Goal: Task Accomplishment & Management: Use online tool/utility

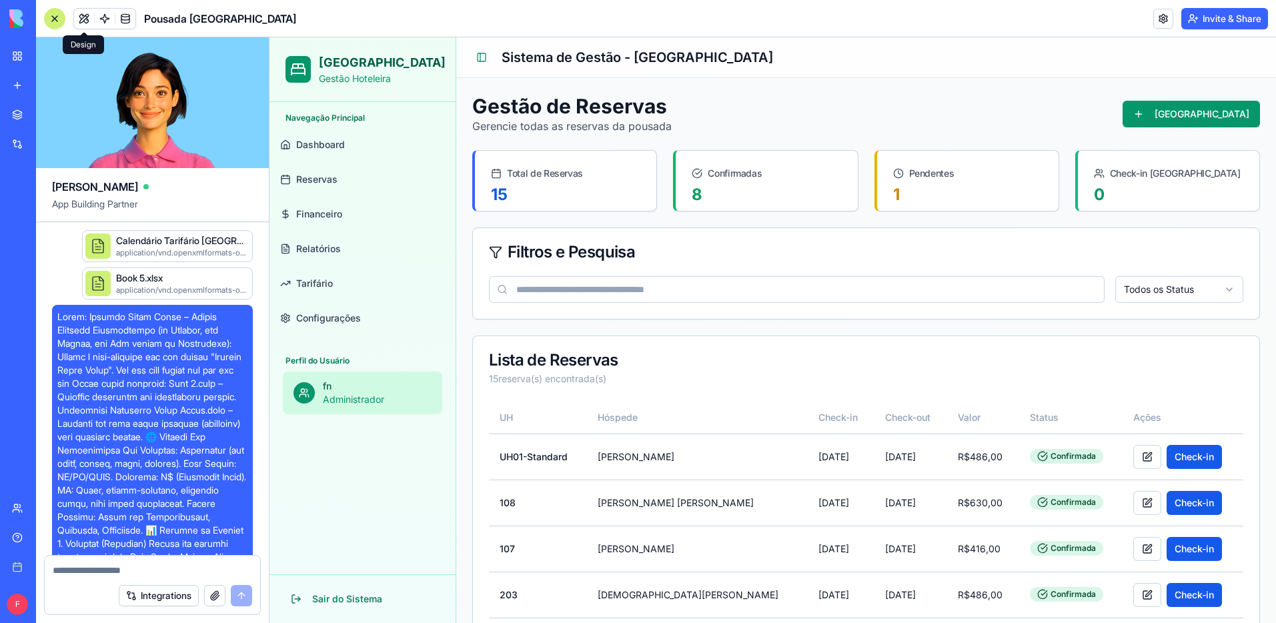
scroll to position [2504, 0]
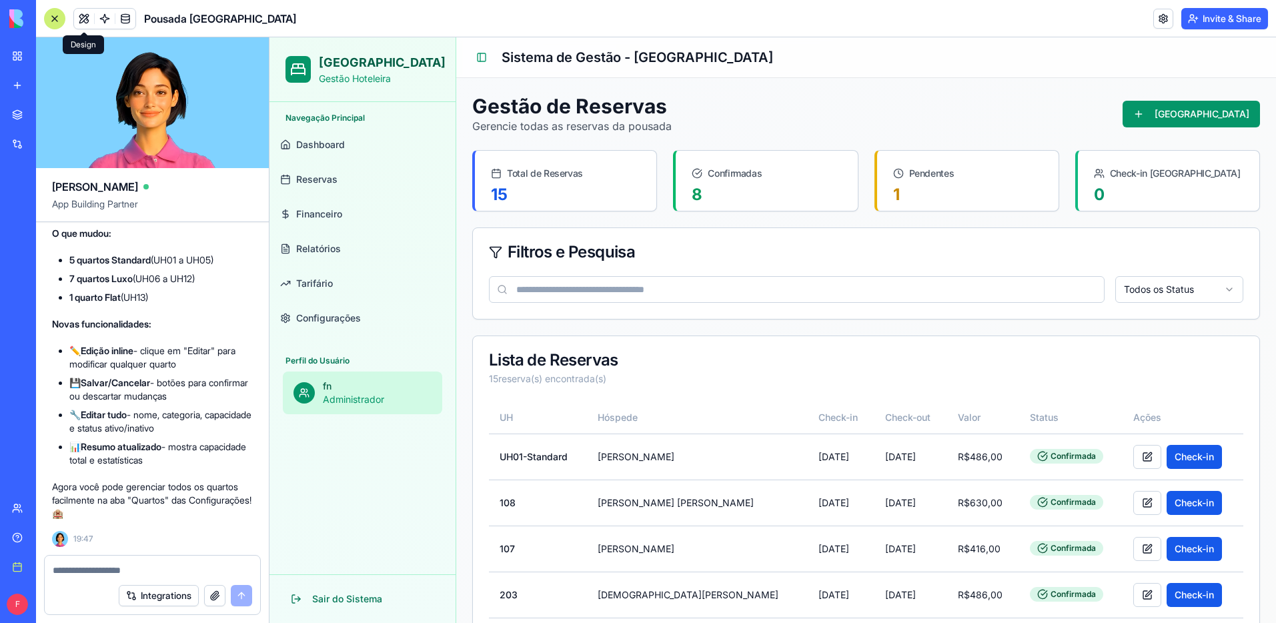
click at [33, 59] on div "My workspace" at bounding box center [40, 55] width 17 height 13
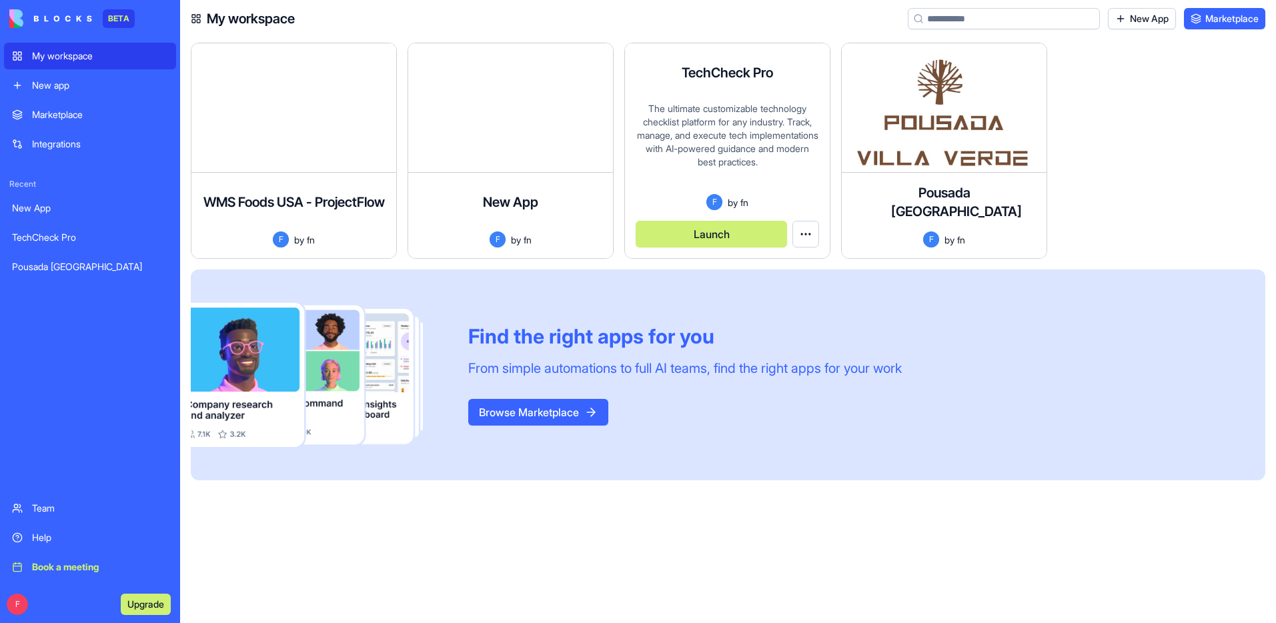
click at [811, 232] on html "BETA My workspace New app Marketplace Integrations Recent New App TechCheck Pro…" at bounding box center [638, 311] width 1276 height 623
click at [789, 288] on span "Delete app" at bounding box center [781, 288] width 45 height 13
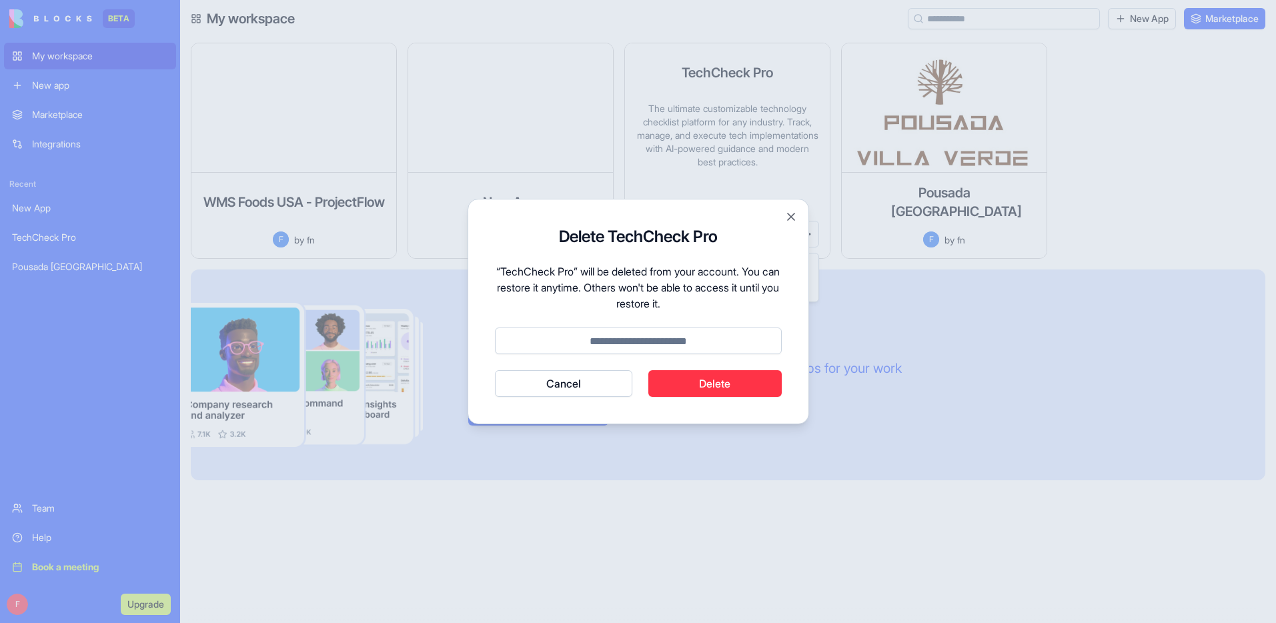
drag, startPoint x: 576, startPoint y: 270, endPoint x: 552, endPoint y: 303, distance: 41.1
click at [502, 274] on p "“TechCheck Pro” will be deleted from your account. You can restore it anytime. …" at bounding box center [638, 288] width 287 height 48
copy p "TechCheck Pro"
drag, startPoint x: 624, startPoint y: 330, endPoint x: 638, endPoint y: 337, distance: 15.8
click at [628, 330] on input at bounding box center [638, 341] width 287 height 27
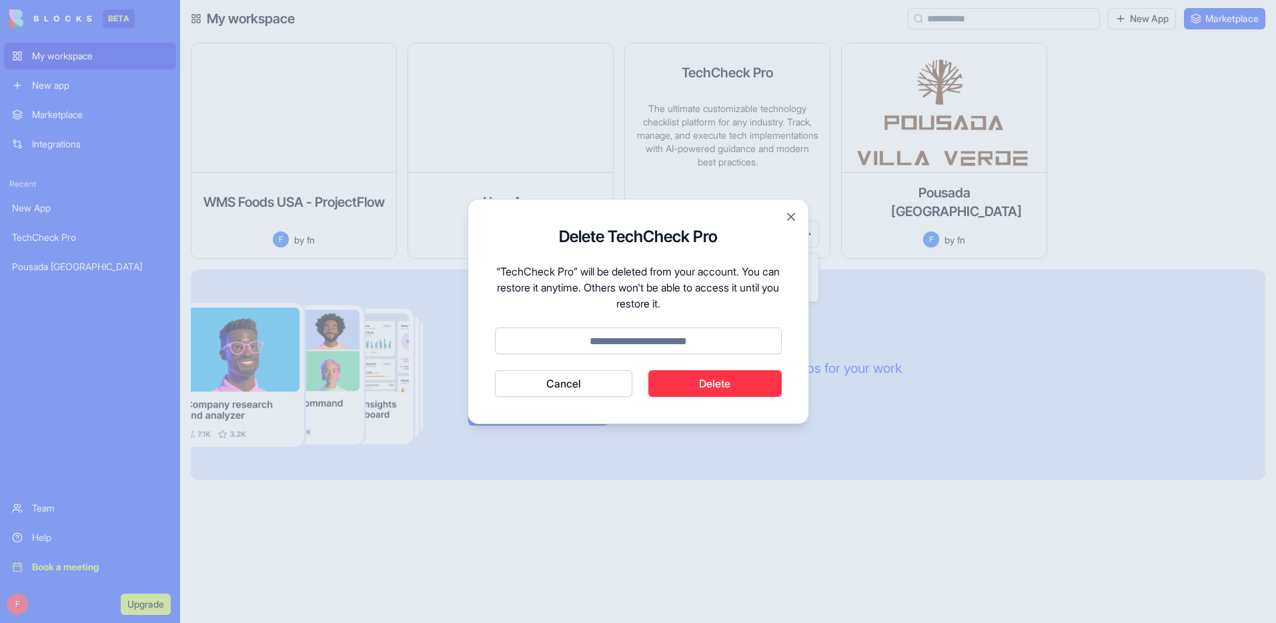
paste input "**********"
click at [728, 379] on button "Delete" at bounding box center [715, 383] width 133 height 27
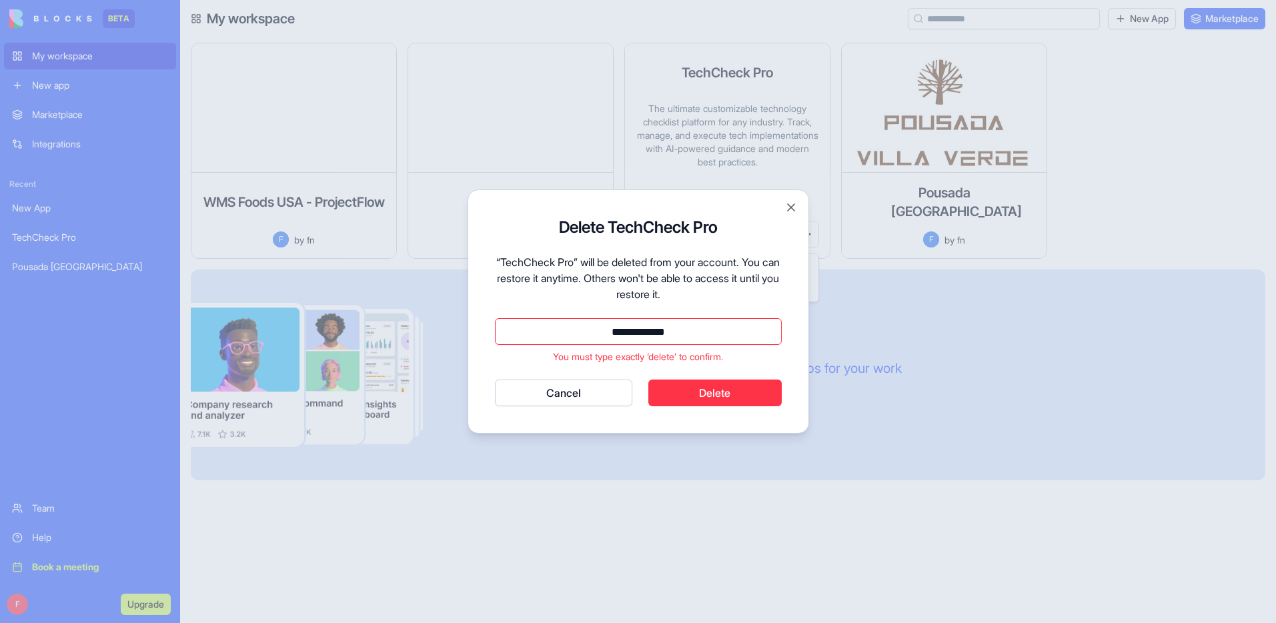
click at [662, 337] on input "**********" at bounding box center [638, 331] width 287 height 27
click at [713, 332] on input "**********" at bounding box center [638, 331] width 287 height 27
click at [736, 384] on button "Delete" at bounding box center [715, 393] width 133 height 27
click at [737, 390] on button "Delete" at bounding box center [715, 393] width 133 height 27
click at [703, 334] on input "**********" at bounding box center [638, 331] width 287 height 27
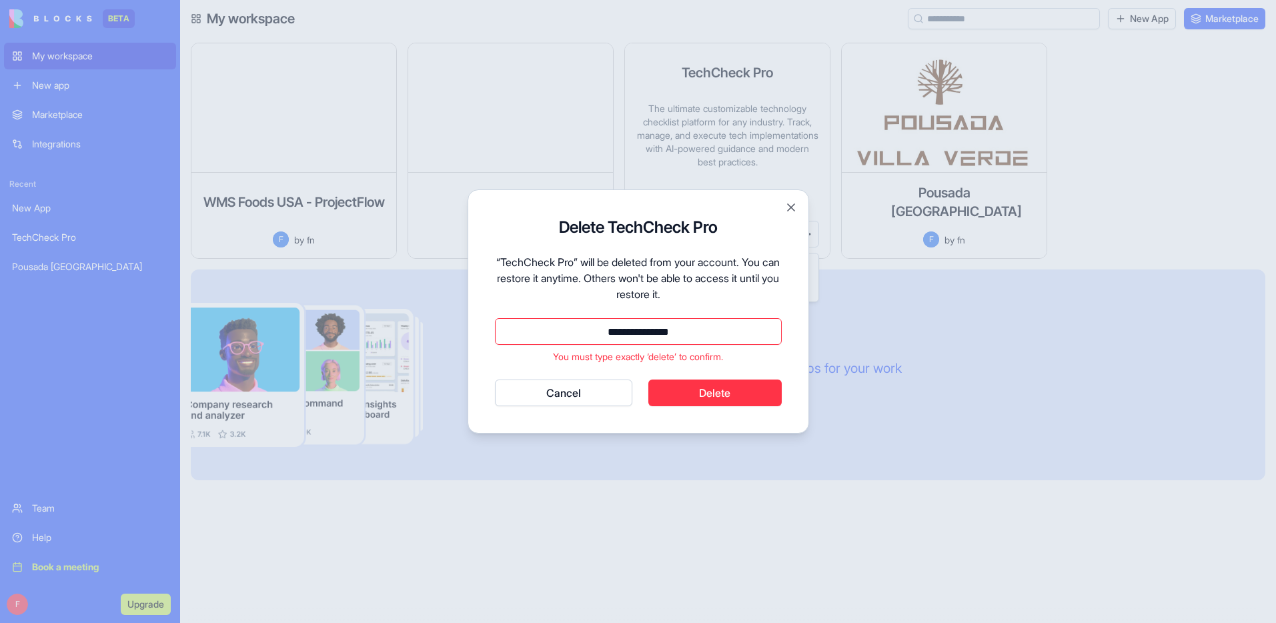
click at [703, 334] on input "**********" at bounding box center [638, 331] width 287 height 27
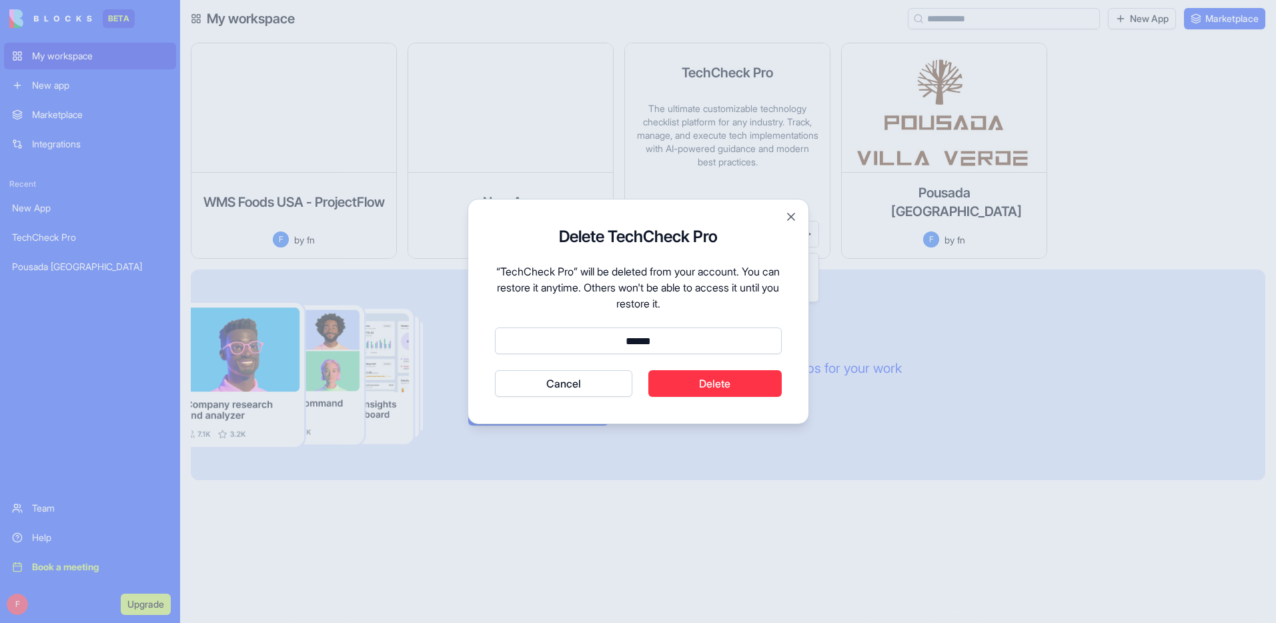
type input "******"
click at [699, 385] on button "Delete" at bounding box center [715, 383] width 133 height 27
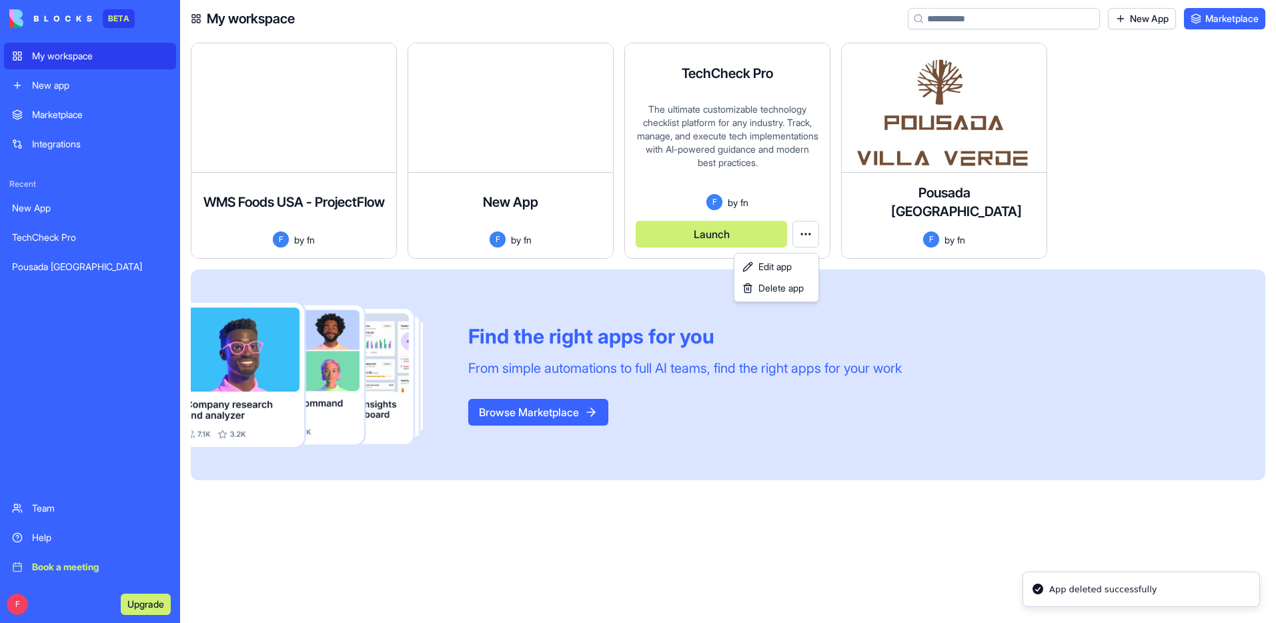
click at [574, 167] on html "BETA My workspace New app Marketplace Integrations Recent New App TechCheck Pro…" at bounding box center [638, 311] width 1276 height 623
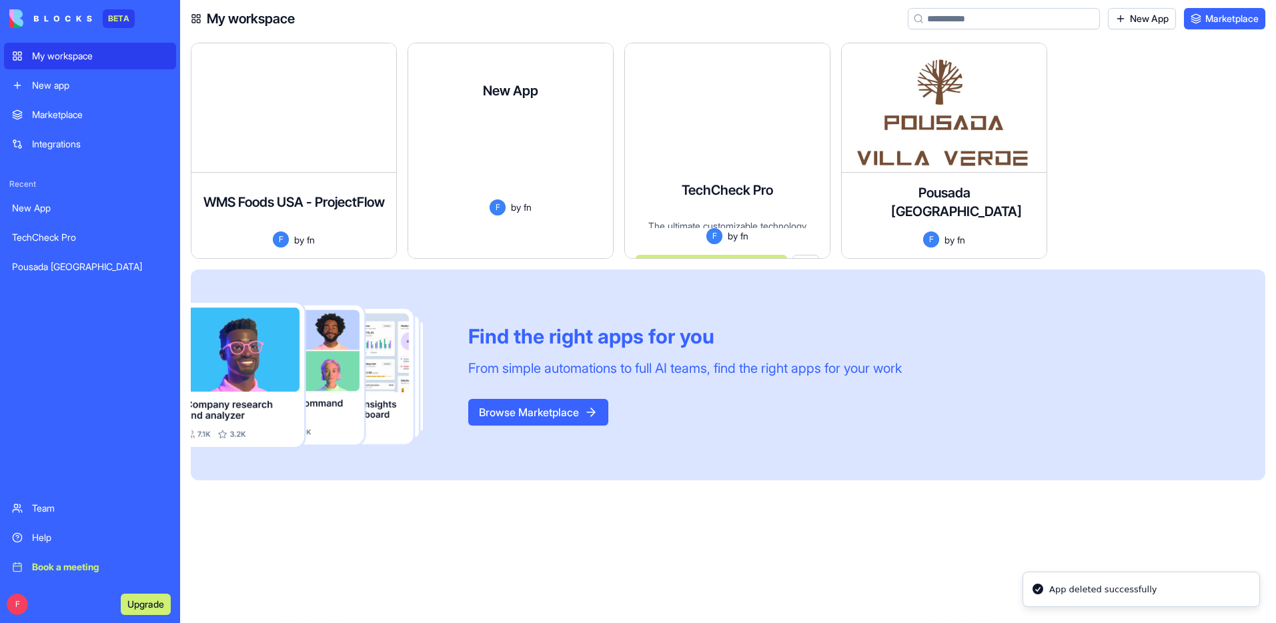
scroll to position [12, 0]
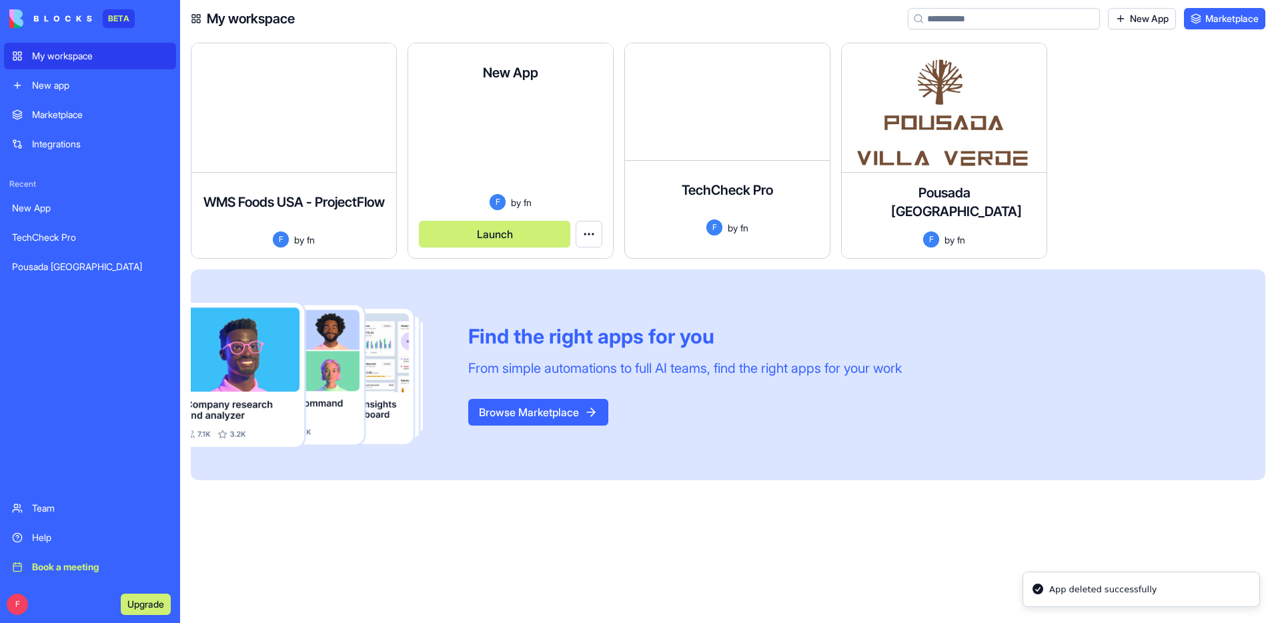
click at [594, 232] on html "BETA My workspace New app Marketplace Integrations Recent New App TechCheck Pro…" at bounding box center [638, 311] width 1276 height 623
click at [592, 289] on div "Delete app" at bounding box center [559, 288] width 79 height 21
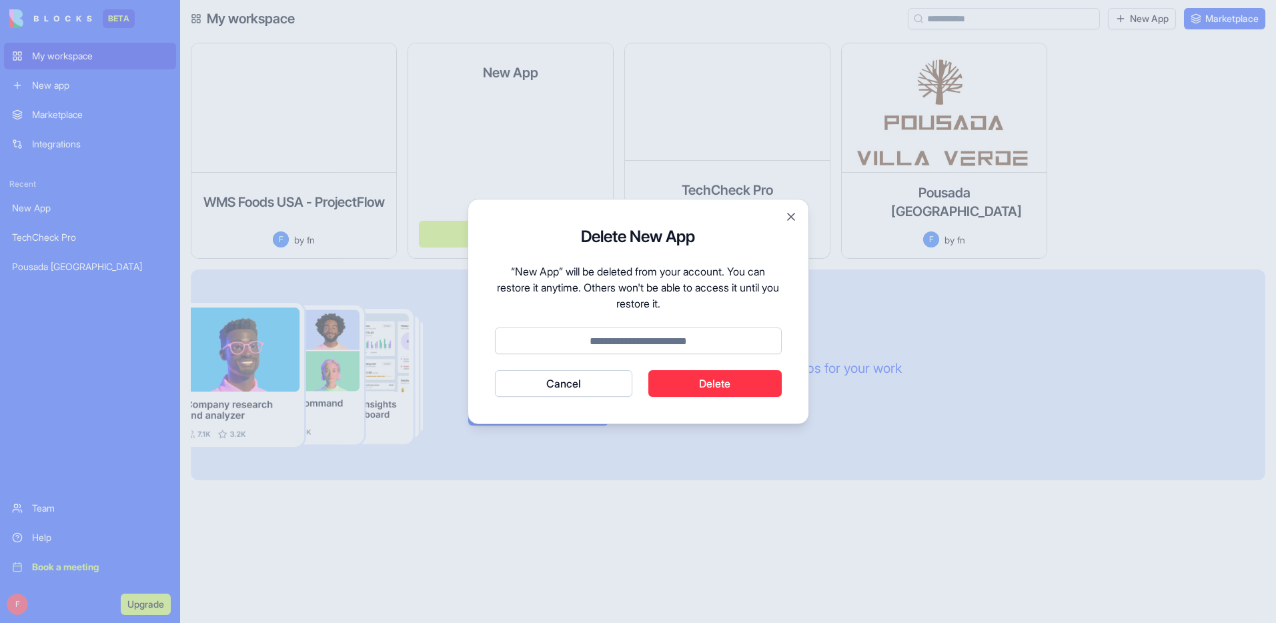
drag, startPoint x: 715, startPoint y: 350, endPoint x: 724, endPoint y: 343, distance: 11.4
click at [724, 343] on input at bounding box center [638, 341] width 287 height 27
type input "******"
click at [744, 390] on button "Delete" at bounding box center [715, 383] width 133 height 27
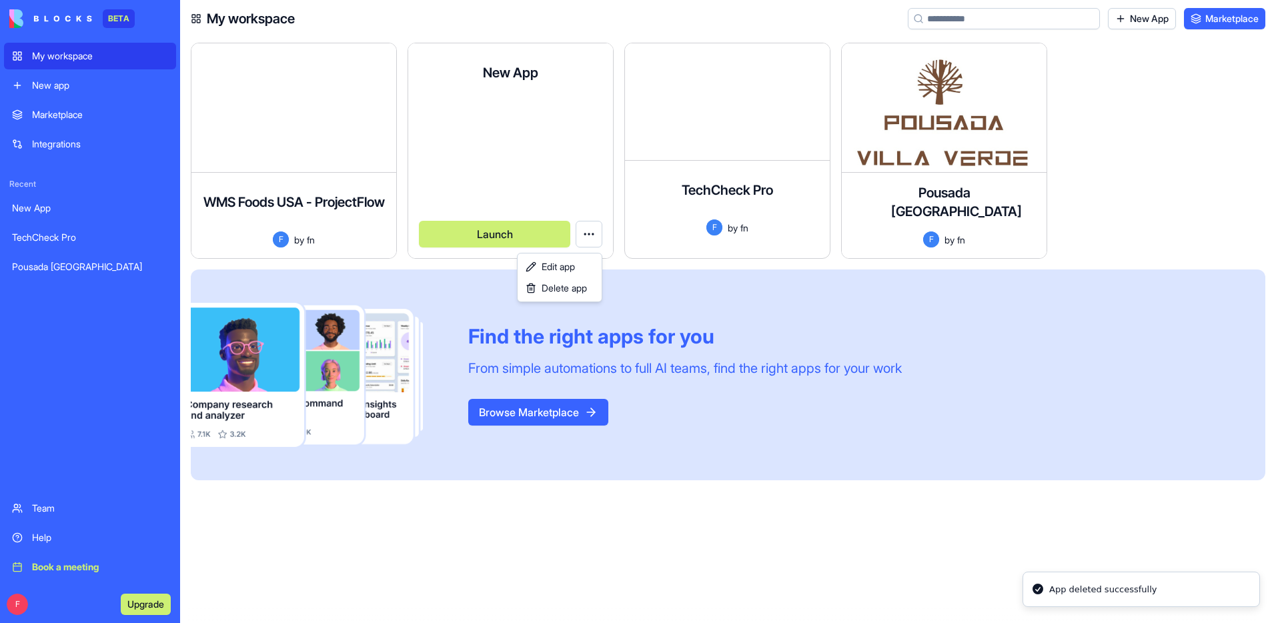
click at [565, 419] on html "BETA My workspace New app Marketplace Integrations Recent New App TechCheck Pro…" at bounding box center [638, 311] width 1276 height 623
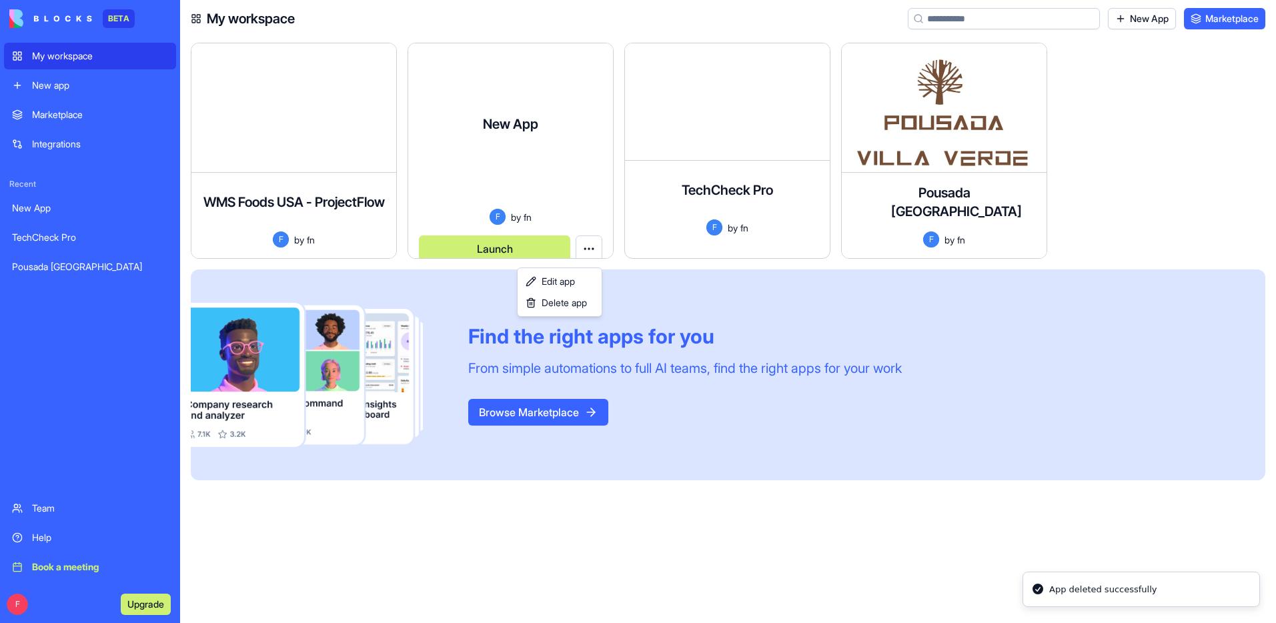
scroll to position [11, 0]
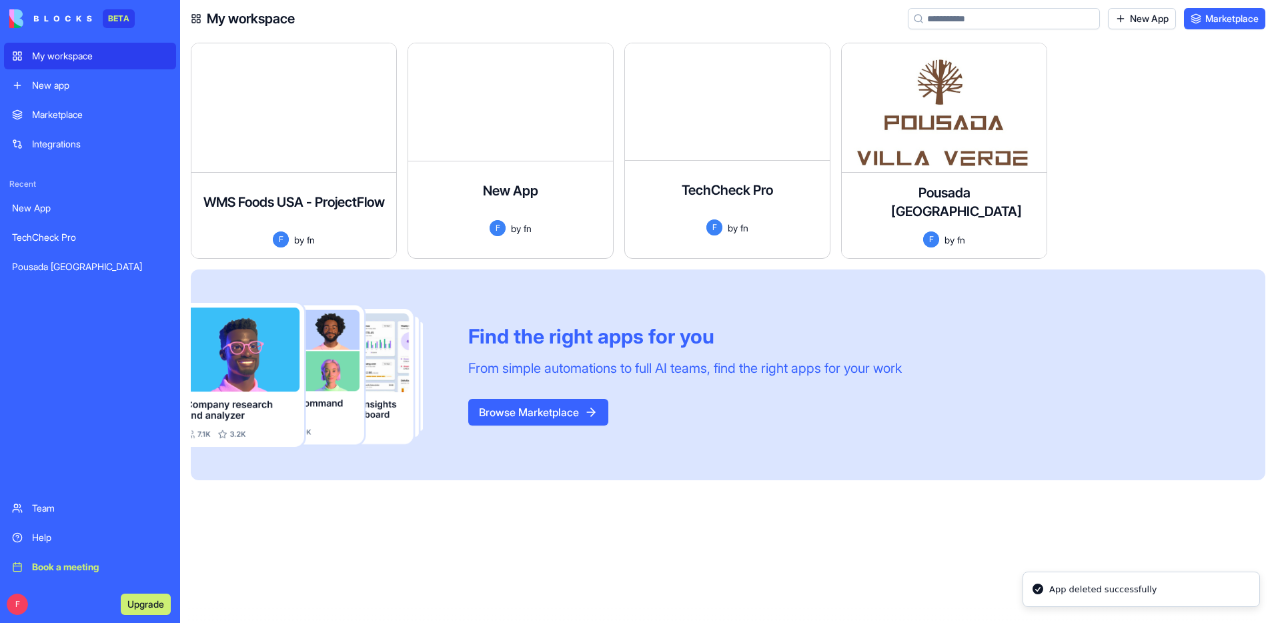
click at [564, 416] on button "Browse Marketplace" at bounding box center [538, 412] width 140 height 27
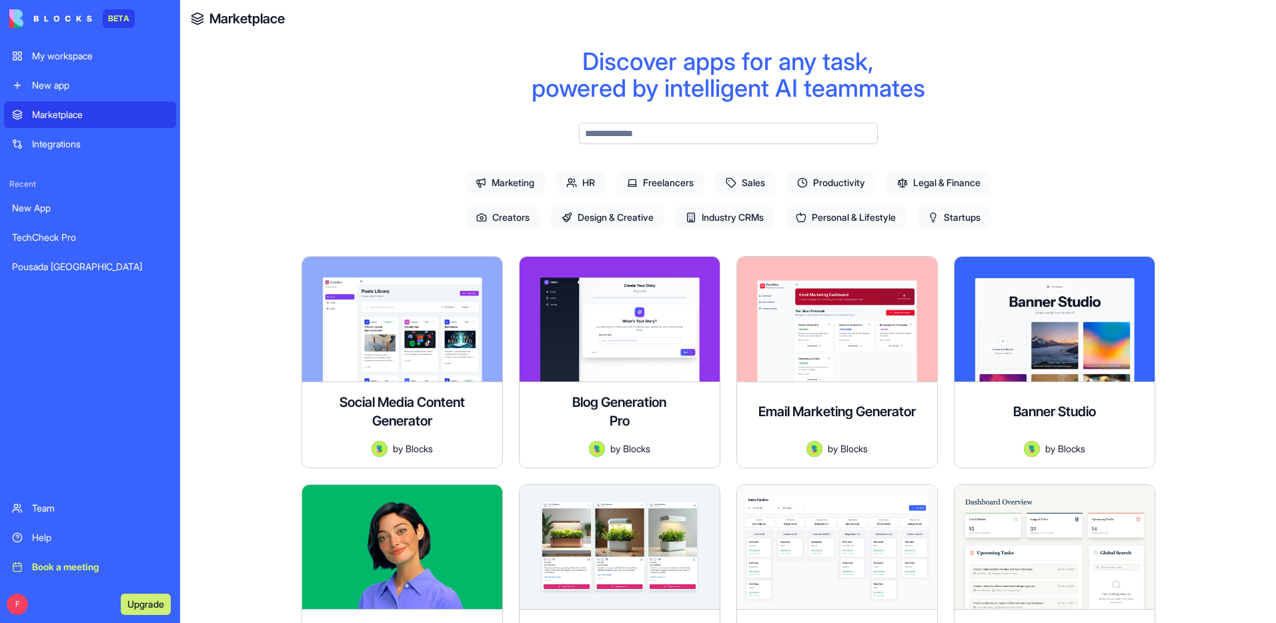
click at [718, 220] on span "Industry CRMs" at bounding box center [724, 217] width 99 height 24
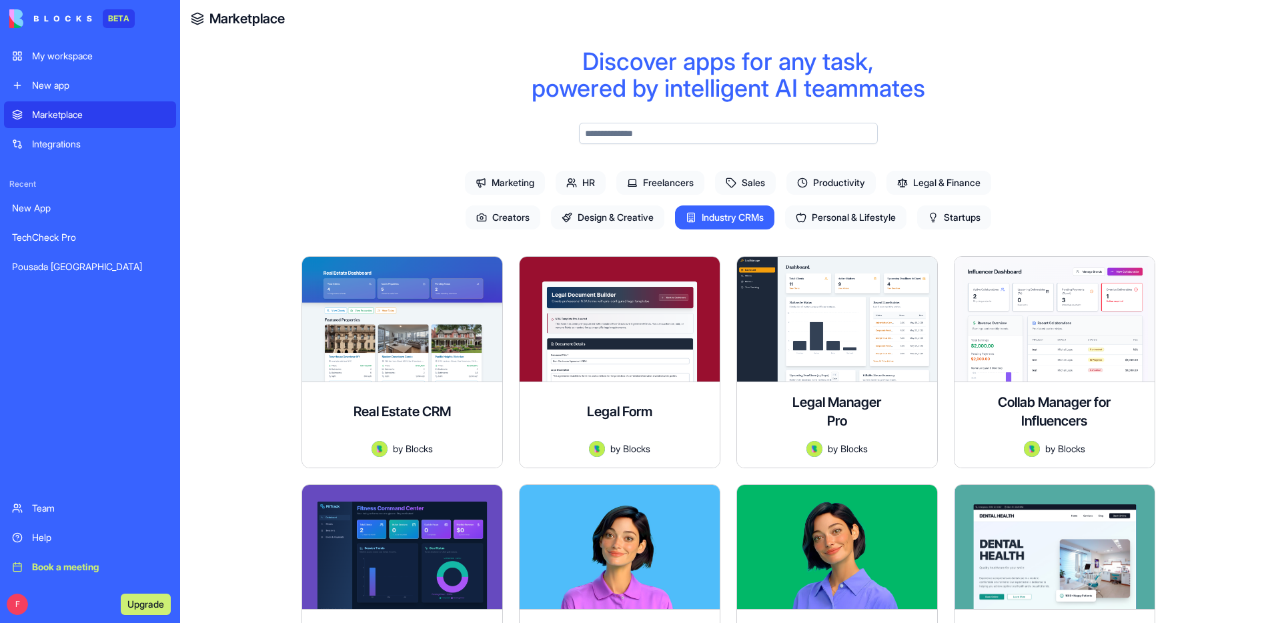
click at [597, 182] on span "HR" at bounding box center [581, 183] width 50 height 24
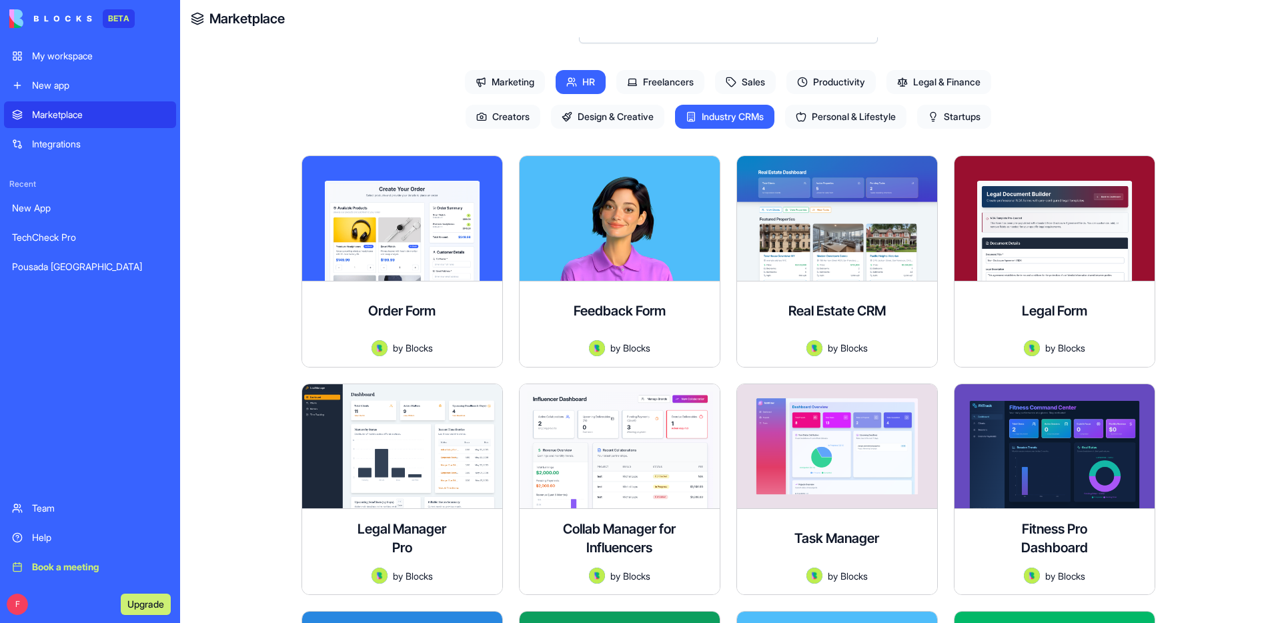
scroll to position [112, 0]
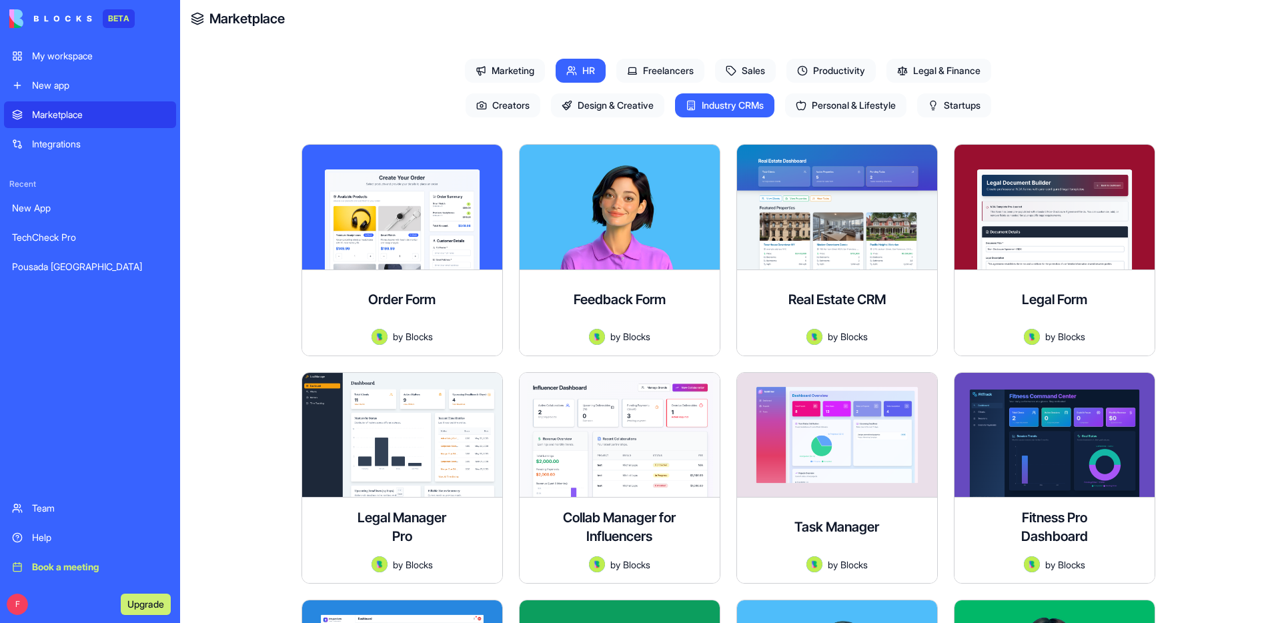
click at [719, 122] on div "Marketing HR Freelancers Sales Productivity Legal & Finance Creators Design & C…" at bounding box center [729, 67] width 598 height 112
click at [721, 113] on span "Industry CRMs" at bounding box center [724, 105] width 99 height 24
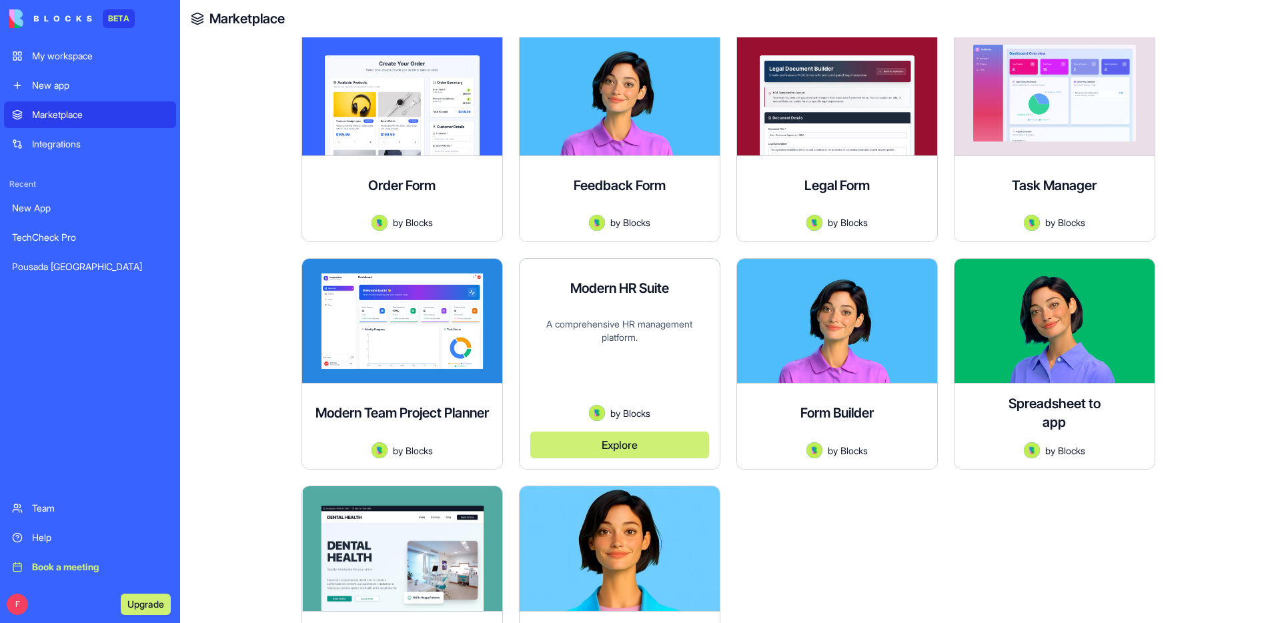
scroll to position [159, 0]
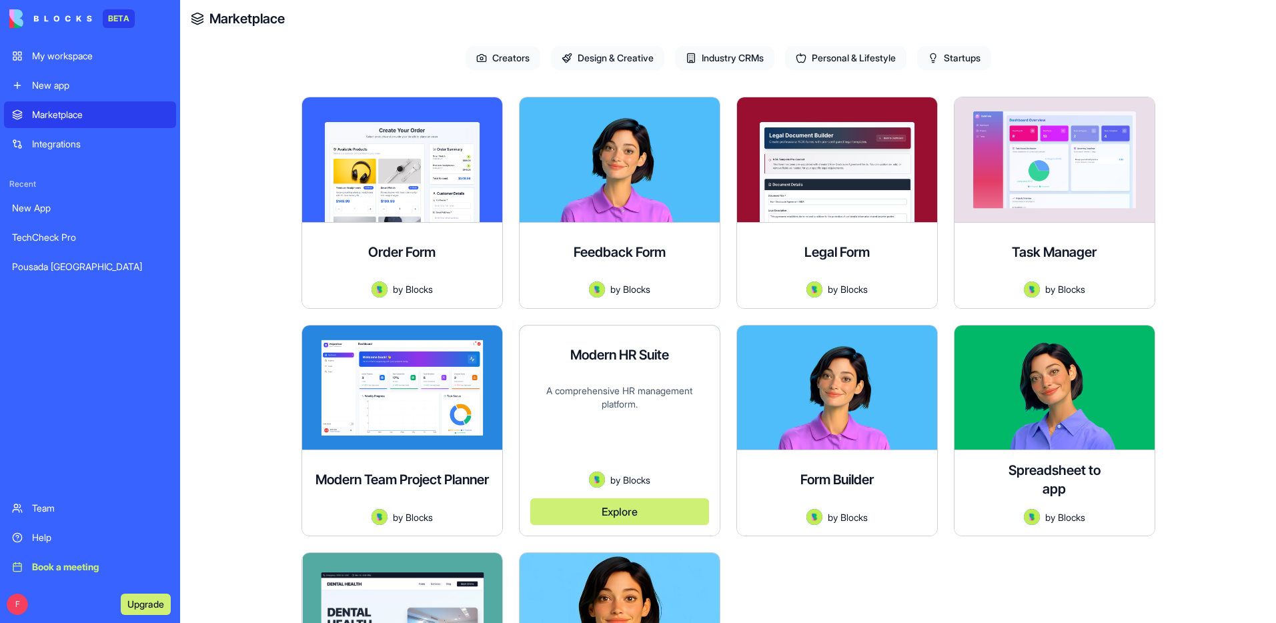
click at [621, 502] on button "Explore" at bounding box center [619, 511] width 179 height 27
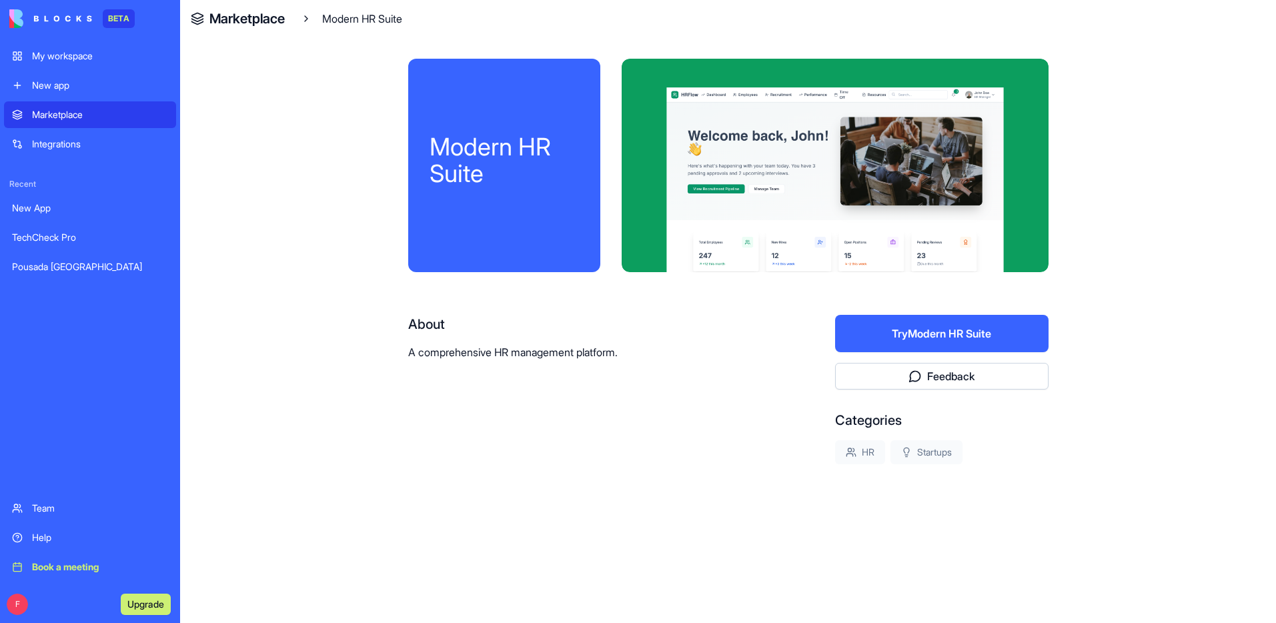
click at [837, 224] on div at bounding box center [835, 165] width 427 height 213
drag, startPoint x: 577, startPoint y: 198, endPoint x: 757, endPoint y: 223, distance: 181.2
click at [576, 197] on div "Modern HR Suite" at bounding box center [504, 165] width 192 height 213
click at [958, 330] on button "Try Modern HR Suite" at bounding box center [941, 333] width 213 height 37
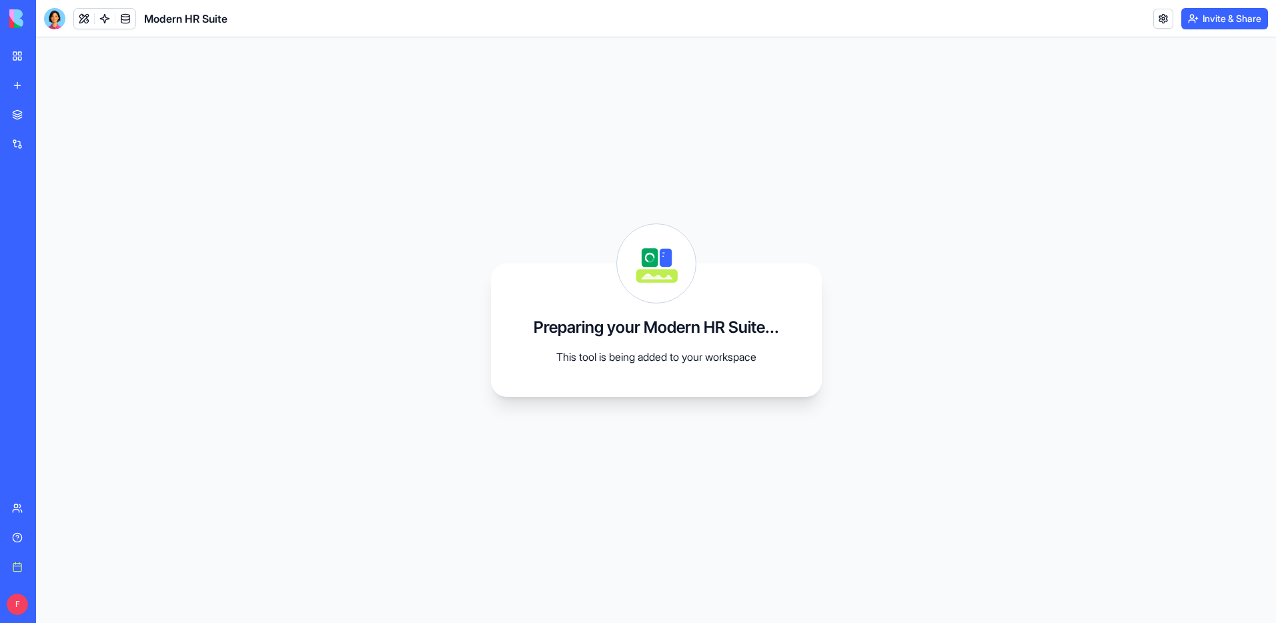
drag, startPoint x: 440, startPoint y: 256, endPoint x: 335, endPoint y: 224, distance: 110.4
click at [439, 256] on div "Preparing your Modern HR Suite... This tool is being added to your workspace" at bounding box center [656, 330] width 1240 height 586
click at [57, 22] on div at bounding box center [54, 18] width 21 height 21
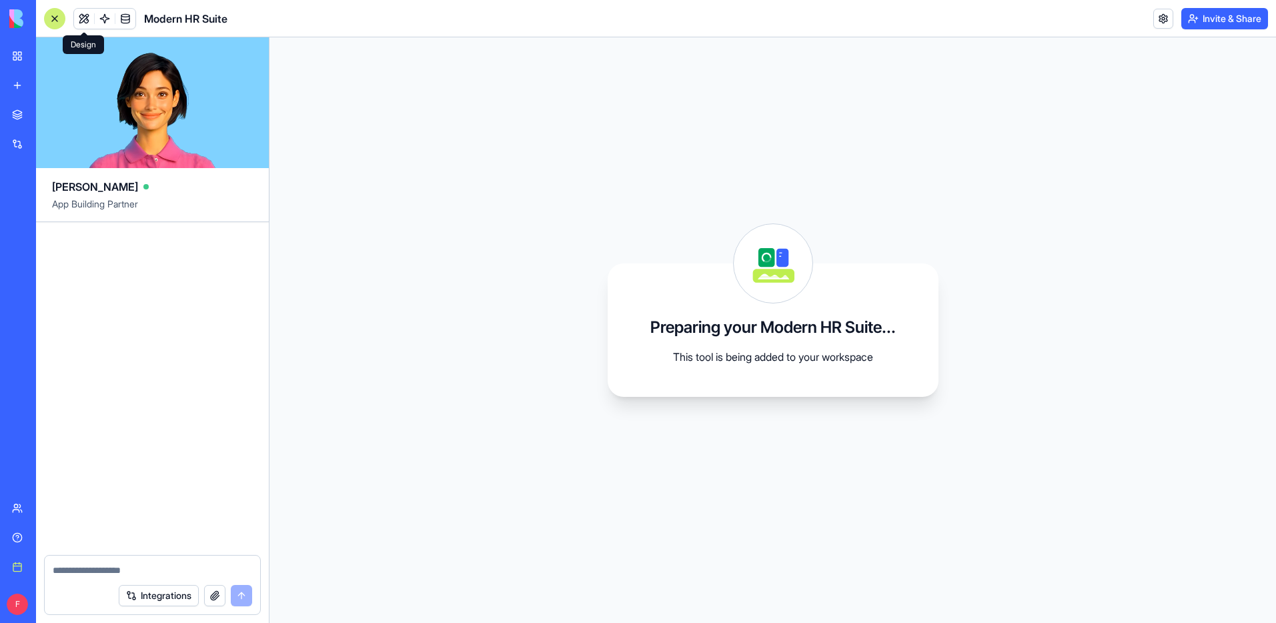
click at [76, 19] on button at bounding box center [84, 19] width 20 height 20
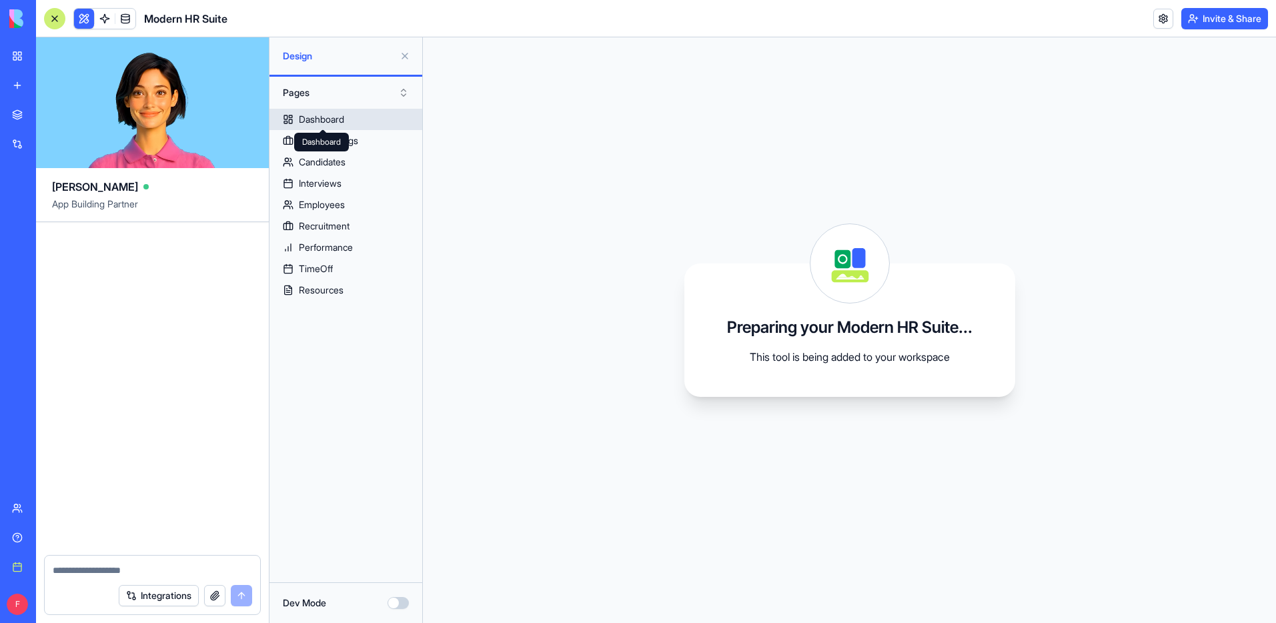
click at [344, 116] on div "Dashboard" at bounding box center [321, 119] width 45 height 13
click at [343, 137] on div "Job Openings" at bounding box center [328, 140] width 59 height 13
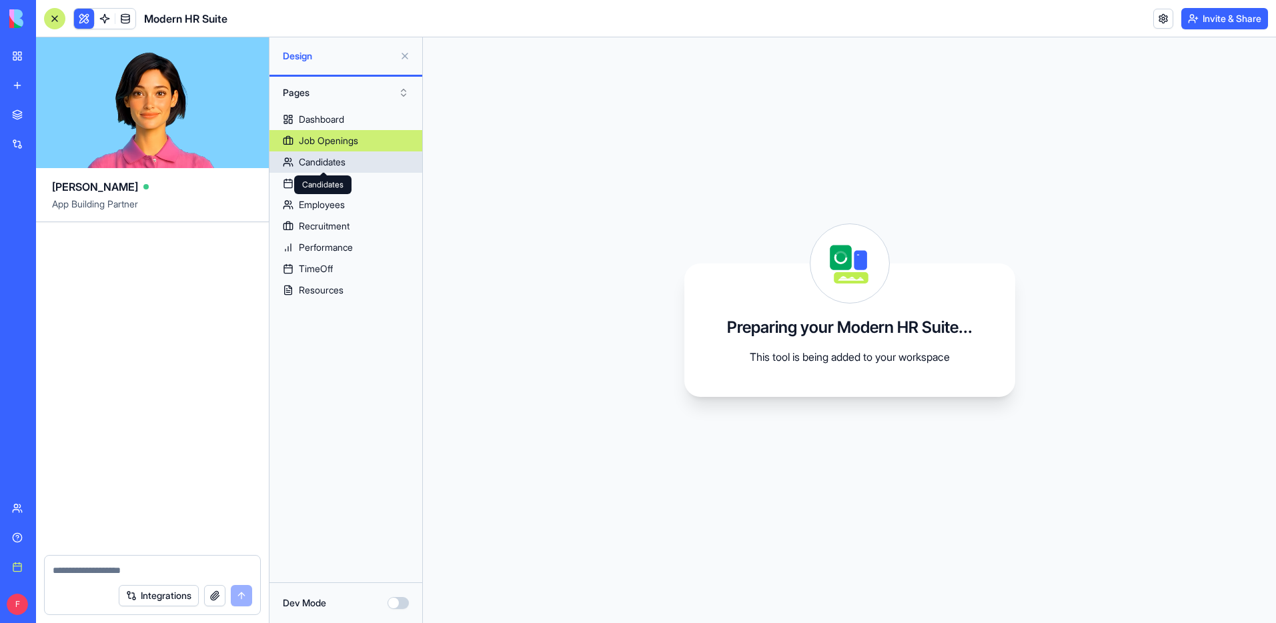
click at [342, 160] on div "Candidates" at bounding box center [322, 161] width 47 height 13
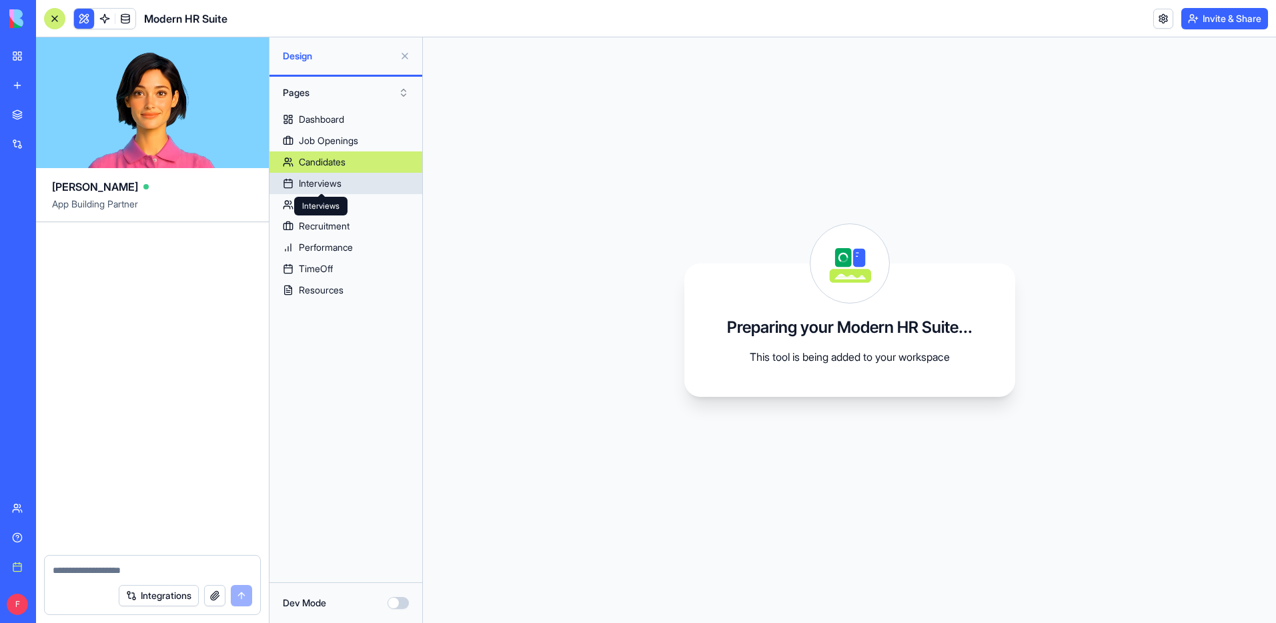
click at [338, 179] on div "Interviews" at bounding box center [320, 183] width 43 height 13
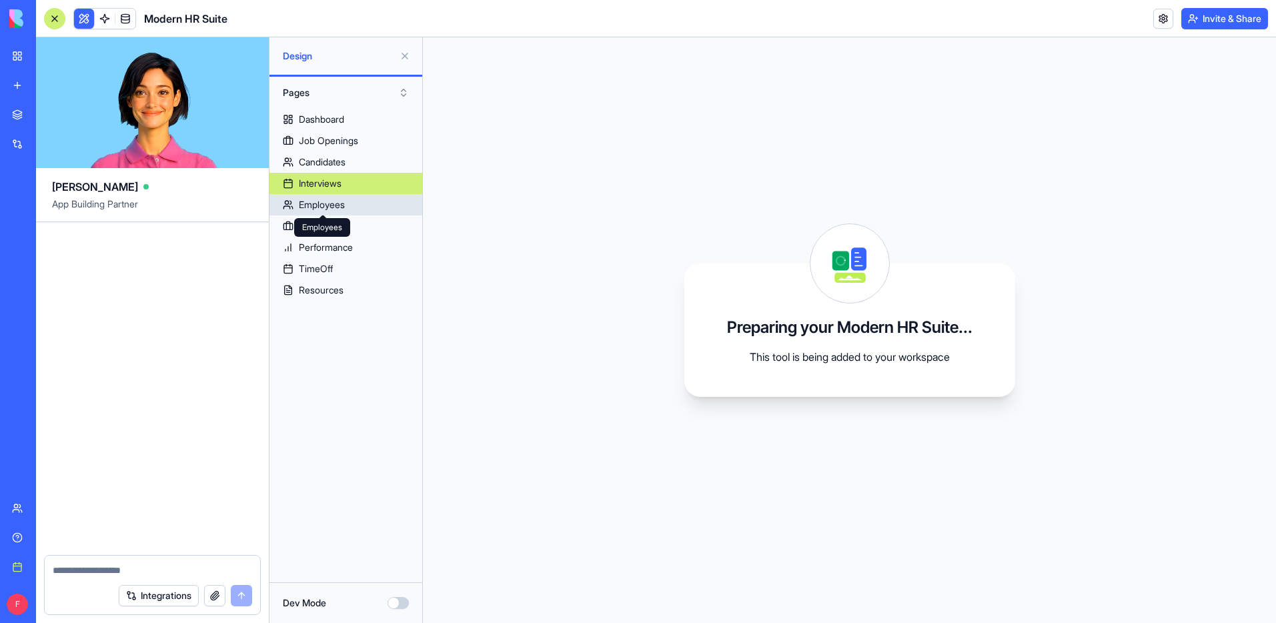
click at [339, 201] on div "Employees" at bounding box center [322, 204] width 46 height 13
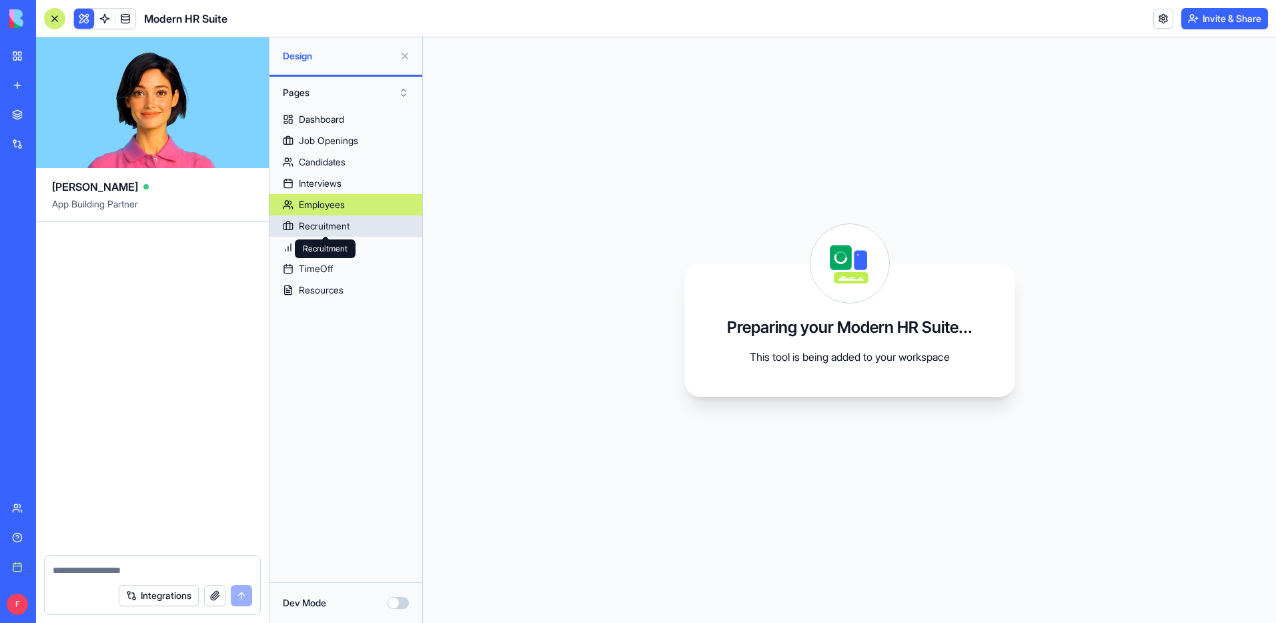
drag, startPoint x: 339, startPoint y: 246, endPoint x: 339, endPoint y: 276, distance: 30.0
click at [339, 246] on div "Recruitment Recruitment" at bounding box center [325, 249] width 61 height 19
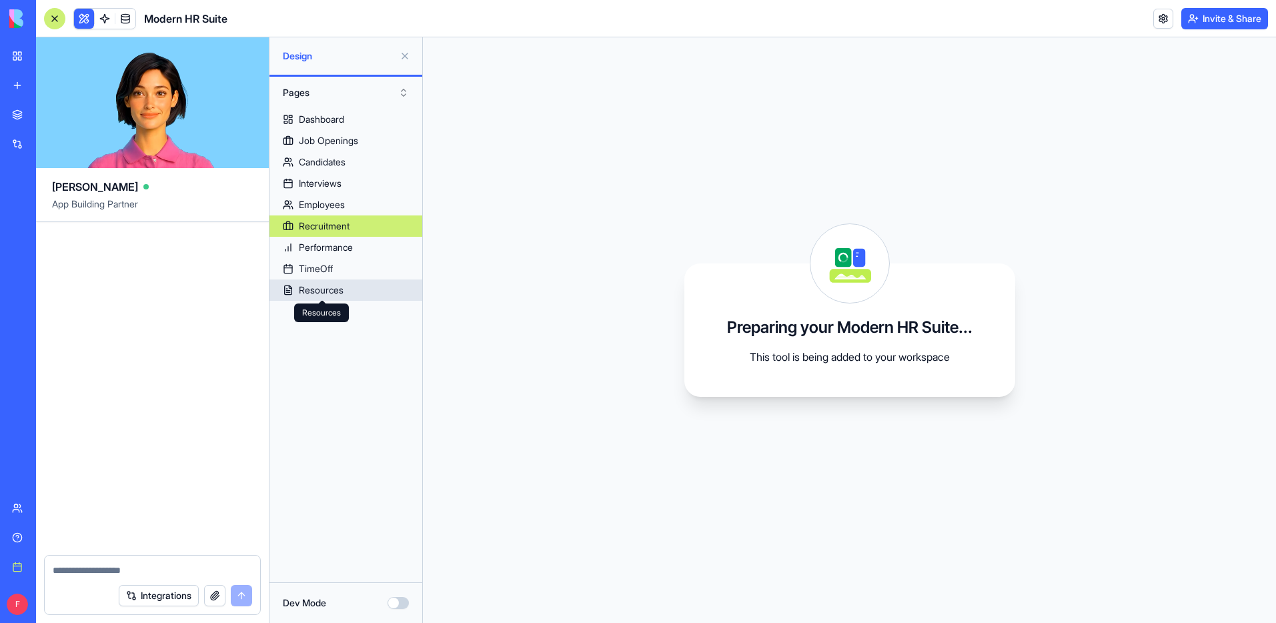
click at [338, 289] on div "Resources" at bounding box center [321, 290] width 45 height 13
